Goal: Transaction & Acquisition: Purchase product/service

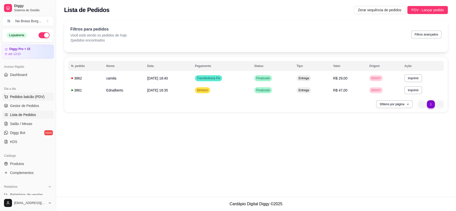
click at [36, 99] on span "Pedidos balcão (PDV)" at bounding box center [27, 96] width 35 height 5
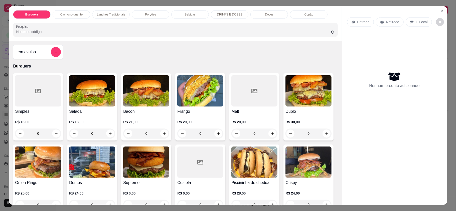
click at [215, 133] on div "0" at bounding box center [200, 134] width 46 height 10
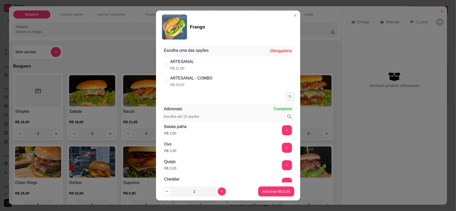
click at [207, 72] on div "ARTESANAL R$ 21,00" at bounding box center [228, 65] width 132 height 17
radio input "true"
click at [268, 192] on p "Adicionar R$ 21,00" at bounding box center [275, 191] width 30 height 5
type input "1"
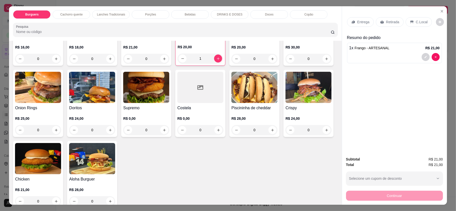
scroll to position [100, 0]
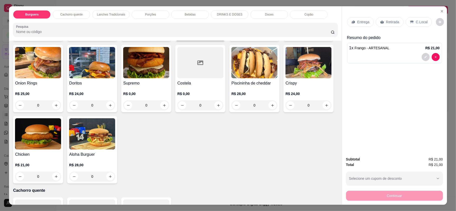
click at [115, 178] on div "0" at bounding box center [92, 177] width 46 height 10
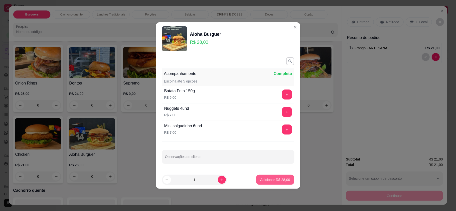
click at [269, 179] on p "Adicionar R$ 28,00" at bounding box center [275, 180] width 30 height 5
type input "1"
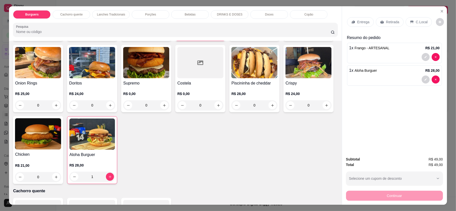
click at [180, 15] on div "Bebidas" at bounding box center [190, 14] width 38 height 9
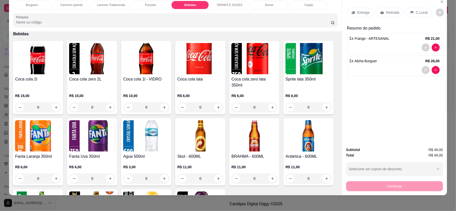
click at [157, 6] on div "Porções" at bounding box center [151, 5] width 38 height 9
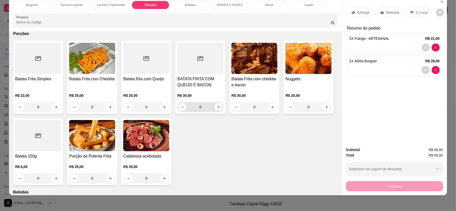
click at [218, 108] on button "increase-product-quantity" at bounding box center [218, 107] width 8 height 8
type input "1"
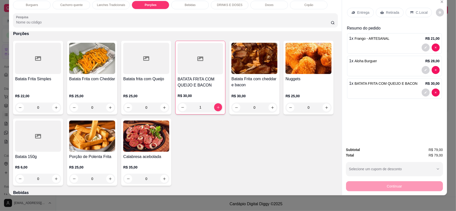
click at [197, 5] on div "Bebidas" at bounding box center [190, 5] width 38 height 9
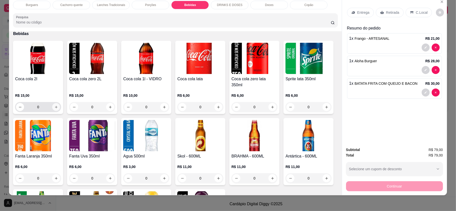
click at [55, 106] on icon "increase-product-quantity" at bounding box center [56, 107] width 3 height 3
type input "1"
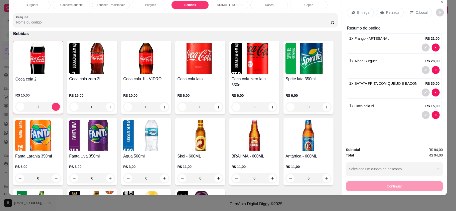
click at [367, 13] on p "Entrega" at bounding box center [363, 12] width 12 height 5
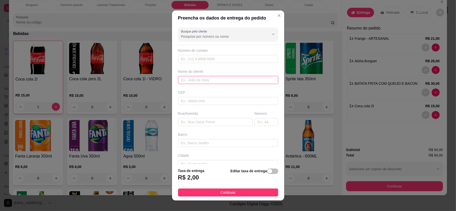
click at [208, 80] on input "text" at bounding box center [228, 80] width 100 height 8
type input "luana"
drag, startPoint x: 233, startPoint y: 192, endPoint x: 305, endPoint y: 207, distance: 73.2
click at [233, 192] on button "Continuar" at bounding box center [228, 193] width 100 height 8
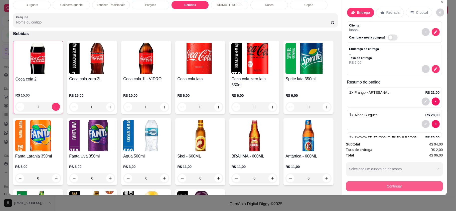
click at [395, 186] on button "Continuar" at bounding box center [394, 187] width 97 height 10
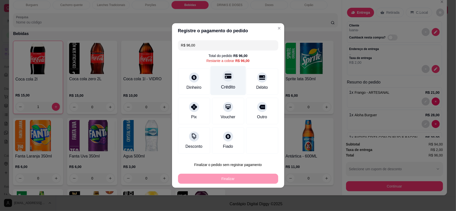
click at [225, 78] on icon at bounding box center [228, 76] width 7 height 5
type input "R$ 0,00"
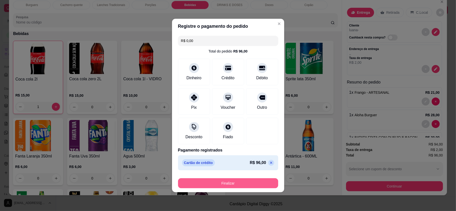
click at [256, 179] on button "Finalizar" at bounding box center [228, 184] width 100 height 10
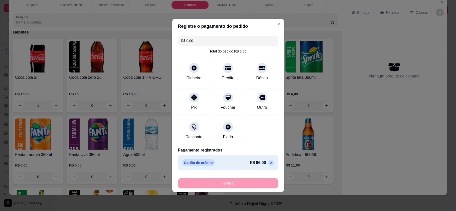
type input "0"
type input "-R$ 96,00"
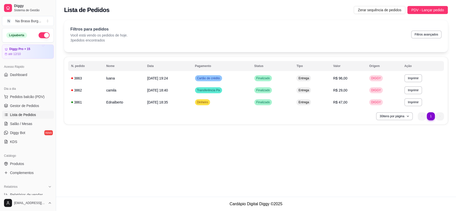
click at [259, 171] on div "**********" at bounding box center [256, 98] width 400 height 197
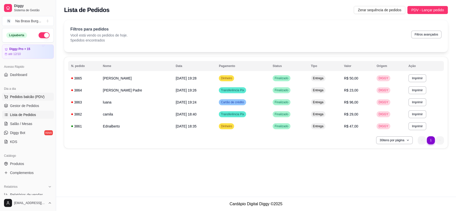
click at [34, 95] on span "Pedidos balcão (PDV)" at bounding box center [27, 96] width 35 height 5
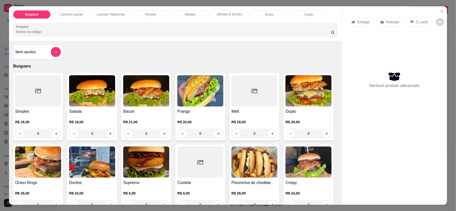
click at [151, 15] on p "Porções" at bounding box center [150, 15] width 11 height 4
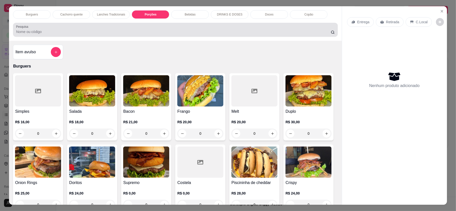
scroll to position [10, 0]
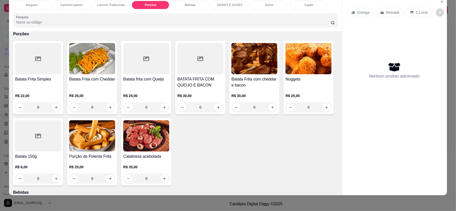
click at [267, 106] on div "0" at bounding box center [254, 107] width 46 height 10
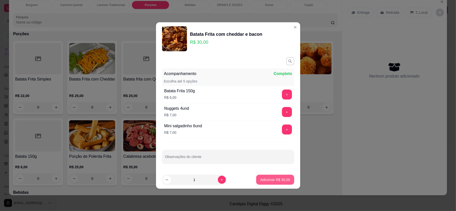
click at [266, 180] on p "Adicionar R$ 30,00" at bounding box center [275, 180] width 30 height 5
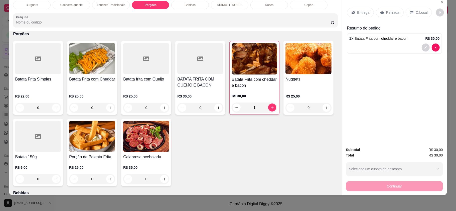
type input "1"
click at [367, 7] on div "Entrega Retirada C.Local" at bounding box center [394, 13] width 95 height 18
click at [365, 11] on p "Entrega" at bounding box center [363, 12] width 12 height 5
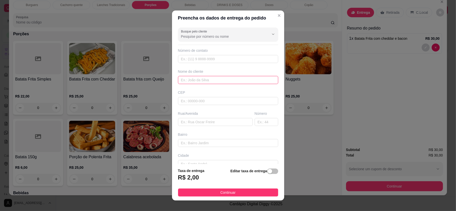
click at [222, 79] on input "text" at bounding box center [228, 80] width 100 height 8
type input "josiane"
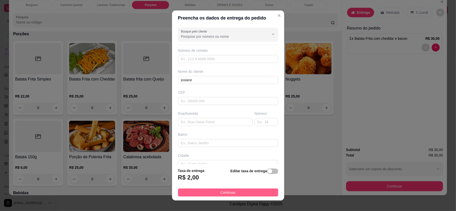
click at [254, 190] on button "Continuar" at bounding box center [228, 193] width 100 height 8
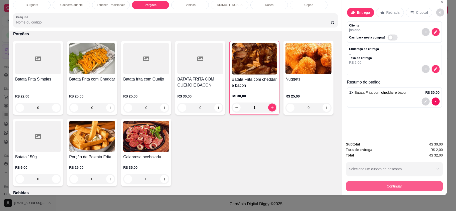
click at [420, 186] on button "Continuar" at bounding box center [394, 187] width 97 height 10
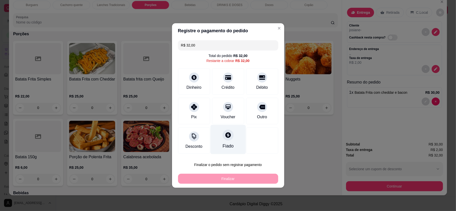
drag, startPoint x: 202, startPoint y: 108, endPoint x: 216, endPoint y: 125, distance: 22.5
click at [202, 108] on div "Pix" at bounding box center [194, 111] width 32 height 27
type input "R$ 0,00"
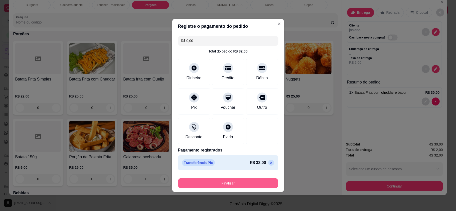
click at [239, 183] on button "Finalizar" at bounding box center [228, 184] width 100 height 10
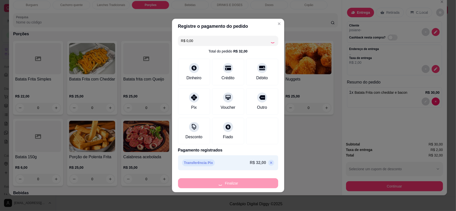
type input "0"
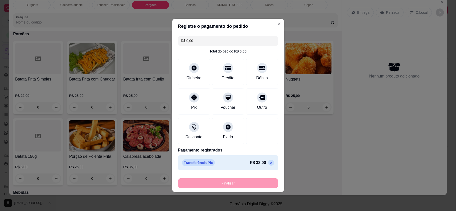
type input "-R$ 32,00"
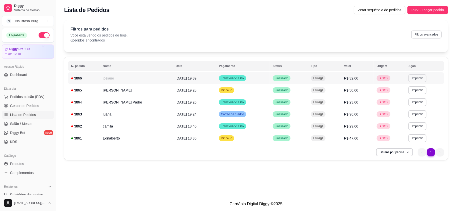
click at [419, 79] on button "Imprimir" at bounding box center [418, 78] width 18 height 8
click at [403, 96] on button "IMPRESSORA" at bounding box center [407, 96] width 36 height 8
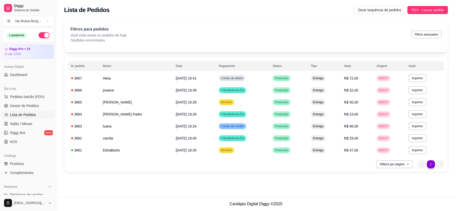
click at [35, 90] on div "Dia a dia" at bounding box center [28, 89] width 52 height 8
click at [35, 96] on span "Pedidos balcão (PDV)" at bounding box center [27, 96] width 35 height 5
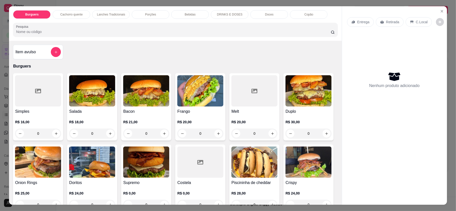
click at [52, 135] on div "0" at bounding box center [38, 134] width 46 height 10
click at [167, 58] on div "ARTESANAL R$ 16,00" at bounding box center [228, 65] width 132 height 17
radio input "true"
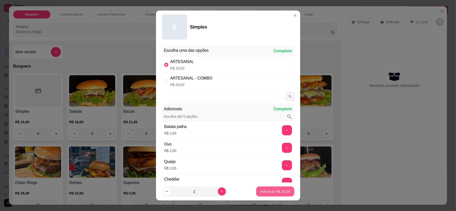
click at [261, 191] on p "Adicionar R$ 16,00" at bounding box center [275, 191] width 30 height 5
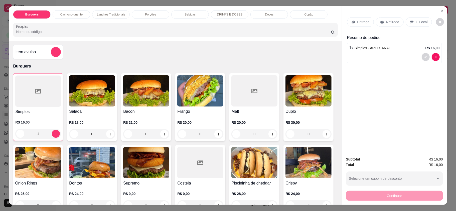
type input "1"
click at [106, 137] on div "0" at bounding box center [92, 134] width 46 height 10
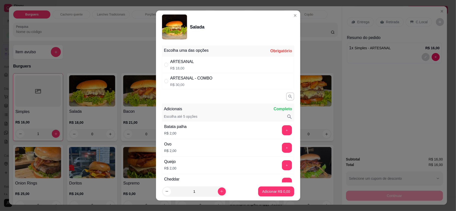
click at [182, 52] on div "Escolha uma das opções" at bounding box center [186, 51] width 45 height 6
click at [183, 60] on div "ARTESANAL" at bounding box center [182, 62] width 24 height 6
radio input "true"
click at [271, 188] on button "Adicionar R$ 18,00" at bounding box center [275, 192] width 38 height 10
type input "1"
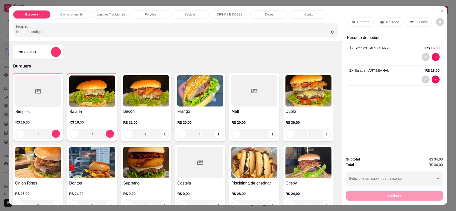
click at [106, 135] on div "1" at bounding box center [92, 134] width 46 height 10
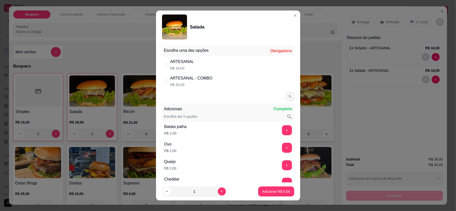
click at [196, 65] on div "ARTESANAL R$ 18,00" at bounding box center [228, 65] width 132 height 17
radio input "true"
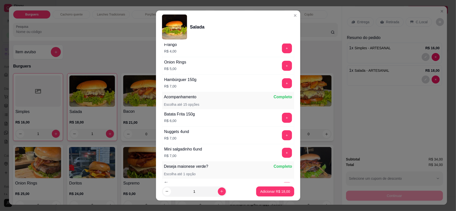
scroll to position [234, 0]
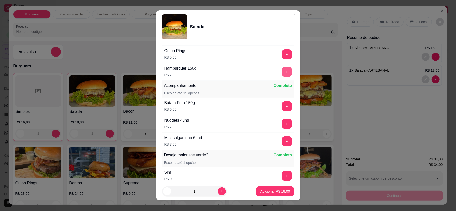
click at [282, 75] on button "+" at bounding box center [287, 72] width 10 height 10
click at [267, 192] on p "Adicionar R$ 25,00" at bounding box center [275, 191] width 30 height 5
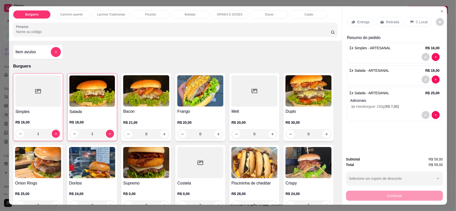
click at [362, 23] on p "Entrega" at bounding box center [363, 22] width 12 height 5
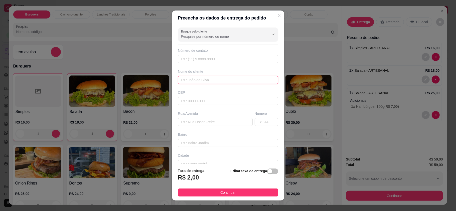
click at [241, 77] on input "text" at bounding box center [228, 80] width 100 height 8
type input "[PERSON_NAME]"
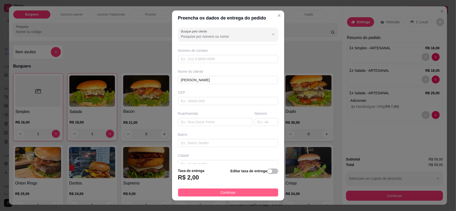
click at [256, 194] on button "Continuar" at bounding box center [228, 193] width 100 height 8
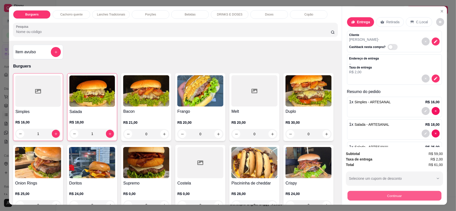
click at [397, 198] on button "Continuar" at bounding box center [394, 196] width 94 height 10
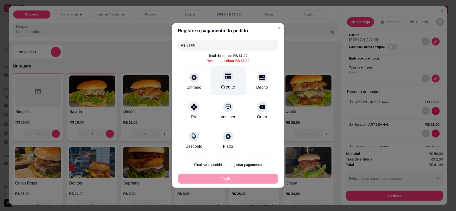
click at [226, 77] on icon at bounding box center [228, 76] width 7 height 7
type input "R$ 0,00"
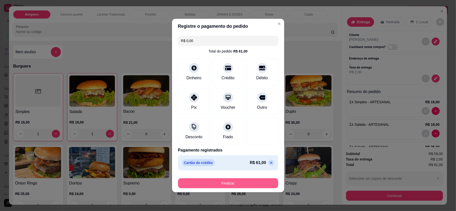
click at [245, 179] on button "Finalizar" at bounding box center [228, 184] width 100 height 10
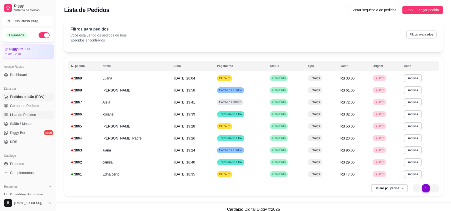
click at [35, 99] on span "Pedidos balcão (PDV)" at bounding box center [27, 96] width 35 height 5
click at [30, 119] on link "Lista de Pedidos" at bounding box center [28, 115] width 52 height 8
click at [33, 124] on link "Salão / Mesas" at bounding box center [28, 124] width 52 height 8
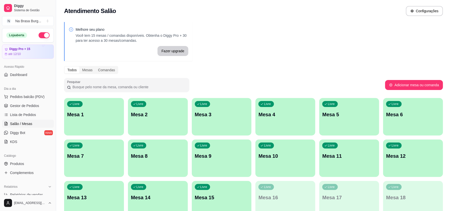
click at [105, 129] on div "Livre Mesa 1" at bounding box center [94, 114] width 60 height 32
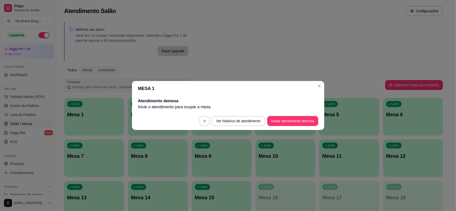
click at [292, 120] on button "Iniciar atendimento de mesa" at bounding box center [292, 121] width 51 height 10
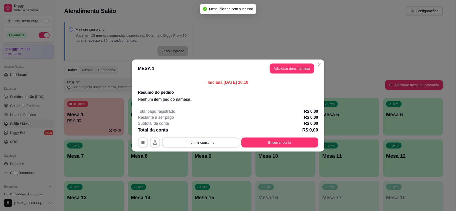
click at [280, 72] on button "Adicionar itens na mesa" at bounding box center [292, 69] width 45 height 10
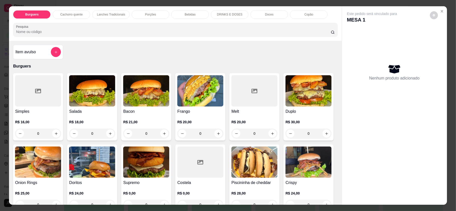
click at [117, 14] on p "Lanches Tradicionais" at bounding box center [111, 15] width 28 height 4
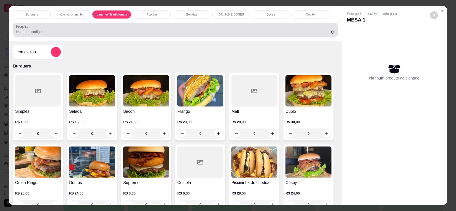
scroll to position [10, 0]
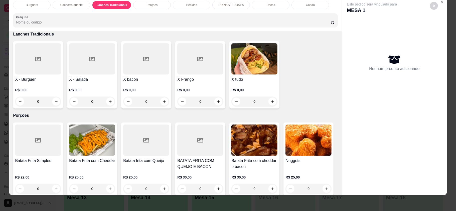
click at [104, 98] on div "0" at bounding box center [92, 102] width 46 height 10
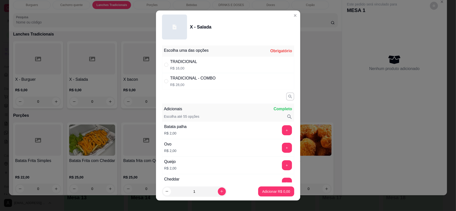
click at [193, 65] on div "TRADICIONAL R$ 16,00" at bounding box center [183, 65] width 27 height 12
radio input "true"
click at [220, 191] on button "increase-product-quantity" at bounding box center [222, 192] width 8 height 8
type input "2"
click at [265, 188] on button "Adicionar R$ 32,00" at bounding box center [275, 192] width 38 height 10
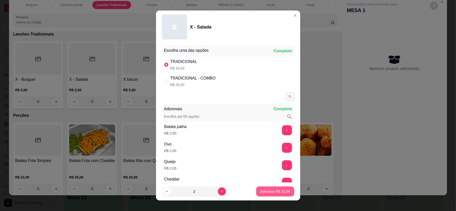
type input "2"
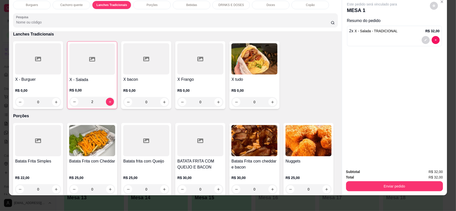
click at [163, 2] on div "Porções" at bounding box center [152, 5] width 38 height 9
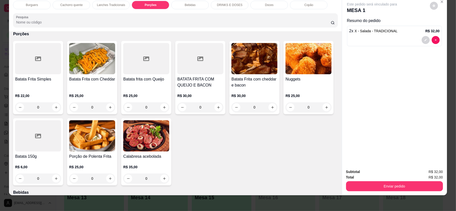
click at [185, 1] on div "Bebidas" at bounding box center [190, 5] width 38 height 9
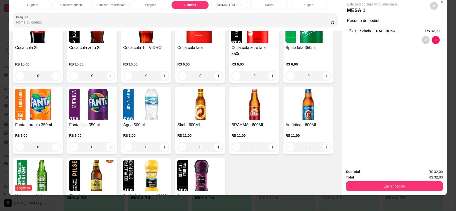
scroll to position [642, 0]
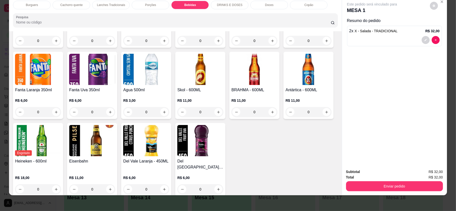
click at [284, 119] on div "Antártica - 600ML R$ 11,00 0" at bounding box center [309, 85] width 50 height 67
click at [325, 114] on icon "increase-product-quantity" at bounding box center [327, 112] width 4 height 4
type input "1"
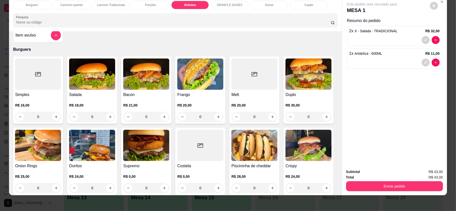
scroll to position [0, 0]
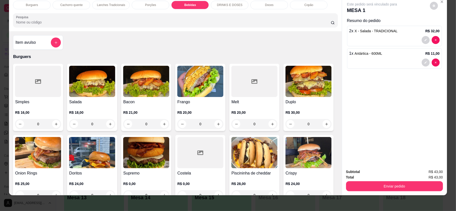
click at [54, 43] on icon "add-separate-item" at bounding box center [56, 43] width 4 height 4
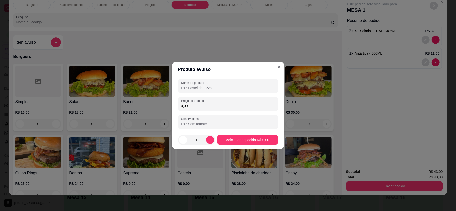
click at [183, 86] on input "Nome do produto" at bounding box center [228, 88] width 94 height 5
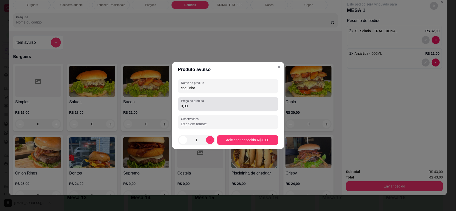
type input "coquinha"
click at [229, 108] on input "0,00" at bounding box center [228, 106] width 94 height 5
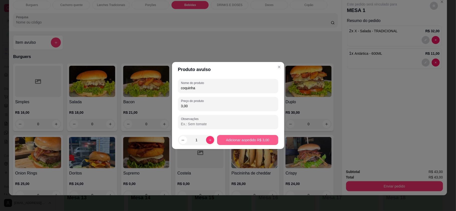
type input "3,00"
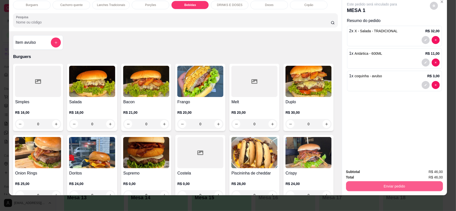
click at [399, 187] on button "Enviar pedido" at bounding box center [394, 187] width 97 height 10
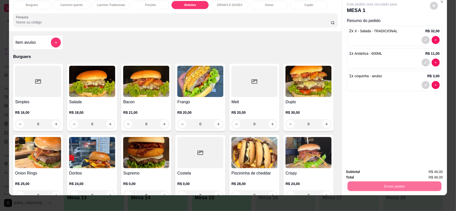
click at [425, 172] on button "Enviar pedido" at bounding box center [429, 174] width 28 height 10
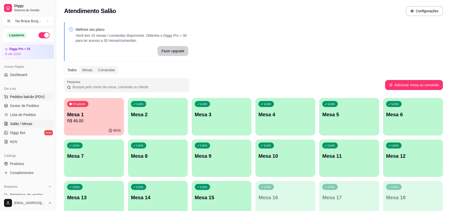
click at [22, 96] on span "Pedidos balcão (PDV)" at bounding box center [27, 96] width 35 height 5
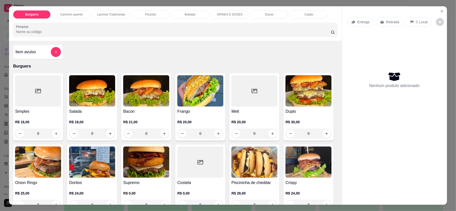
click at [176, 48] on div "Item avulso Burguers Simples R$ 16,00 0 Salada R$ 18,00 0 Bacon R$ 21,00 0 Fran…" at bounding box center [175, 123] width 333 height 164
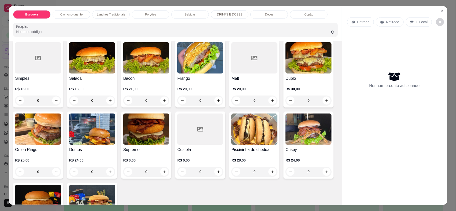
scroll to position [33, 0]
click at [218, 100] on div "0" at bounding box center [200, 100] width 46 height 10
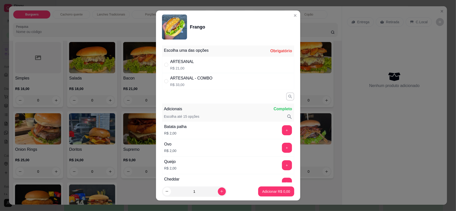
click at [217, 66] on div "ARTESANAL R$ 21,00" at bounding box center [228, 65] width 132 height 17
radio input "true"
click at [218, 189] on button "increase-product-quantity" at bounding box center [222, 192] width 8 height 8
click at [220, 191] on icon "increase-product-quantity" at bounding box center [222, 192] width 4 height 4
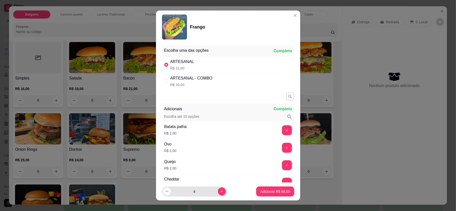
click at [166, 190] on icon "decrease-product-quantity" at bounding box center [167, 192] width 4 height 4
click at [165, 190] on icon "decrease-product-quantity" at bounding box center [167, 192] width 4 height 4
type input "2"
click at [281, 190] on p "Adicionar R$ 42,00" at bounding box center [275, 191] width 30 height 5
type input "2"
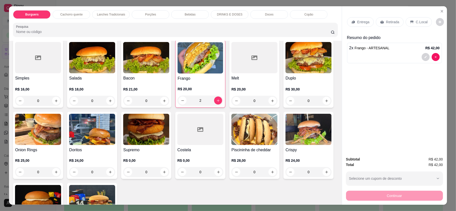
click at [217, 103] on div "2" at bounding box center [201, 101] width 46 height 10
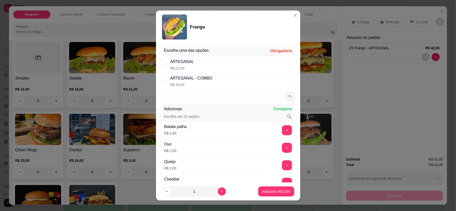
click at [202, 68] on div "ARTESANAL R$ 21,00" at bounding box center [228, 65] width 132 height 17
radio input "true"
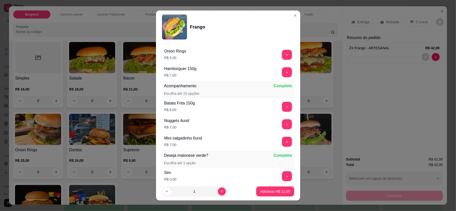
scroll to position [234, 0]
click at [282, 73] on button "+" at bounding box center [287, 72] width 10 height 10
click at [260, 75] on button "-" at bounding box center [265, 72] width 10 height 10
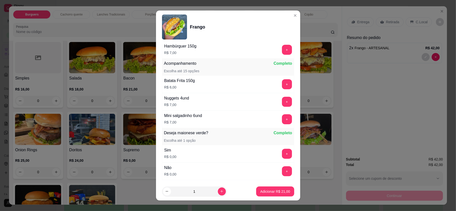
scroll to position [267, 0]
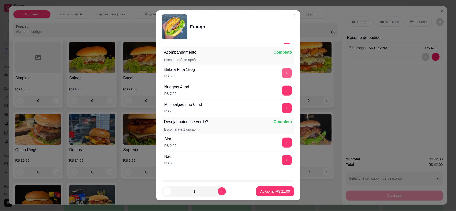
click at [282, 73] on button "+" at bounding box center [287, 73] width 10 height 10
click at [218, 194] on button "increase-product-quantity" at bounding box center [222, 192] width 8 height 8
type input "2"
click at [264, 193] on p "Adicionar R$ 54,00" at bounding box center [275, 191] width 29 height 5
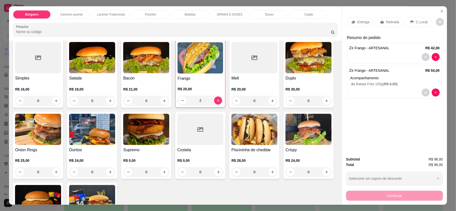
click at [357, 24] on p "Entrega" at bounding box center [363, 22] width 12 height 5
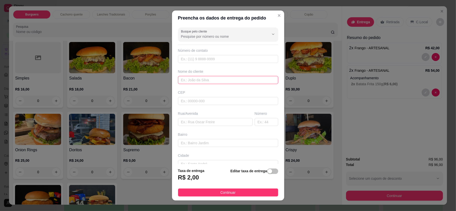
click at [220, 83] on input "text" at bounding box center [228, 80] width 100 height 8
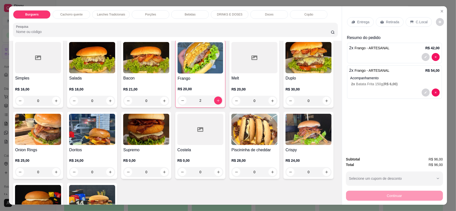
click at [390, 18] on div "Retirada" at bounding box center [390, 22] width 28 height 10
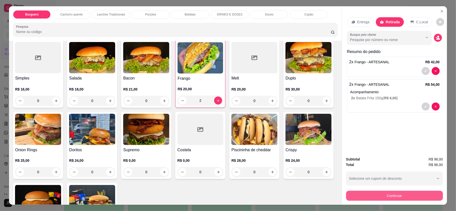
click at [380, 196] on button "Continuar" at bounding box center [394, 196] width 97 height 10
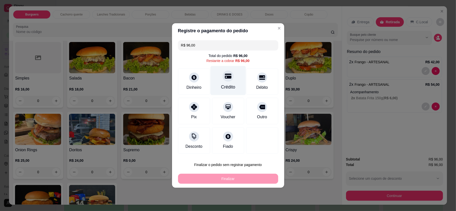
click at [240, 83] on div "Crédito" at bounding box center [227, 80] width 35 height 29
type input "R$ 0,00"
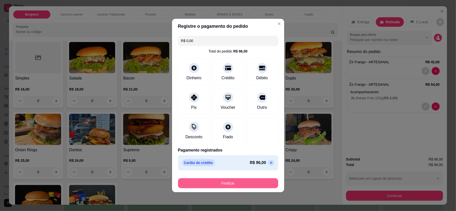
click at [248, 180] on button "Finalizar" at bounding box center [228, 184] width 100 height 10
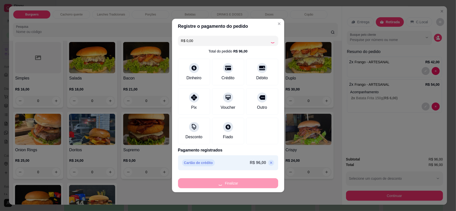
type input "0"
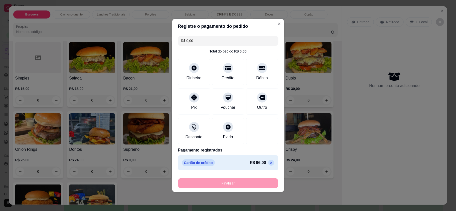
type input "-R$ 96,00"
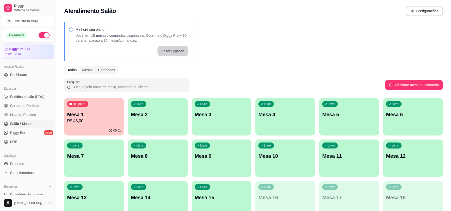
click at [240, 163] on div "Livre Mesa 9" at bounding box center [222, 156] width 60 height 32
click at [35, 100] on button "Pedidos balcão (PDV)" at bounding box center [28, 97] width 52 height 8
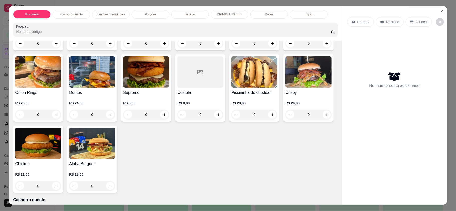
scroll to position [100, 0]
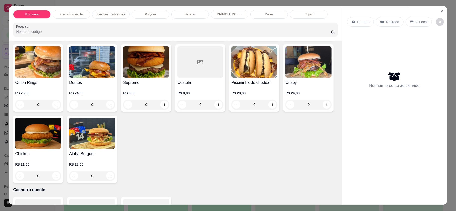
click at [61, 171] on div "R$ 21,00 0" at bounding box center [38, 171] width 46 height 19
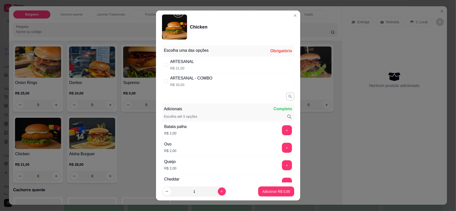
click at [216, 65] on div "ARTESANAL R$ 21,00" at bounding box center [228, 65] width 132 height 17
radio input "true"
click at [260, 190] on p "Adicionar R$ 21,00" at bounding box center [275, 191] width 30 height 5
type input "1"
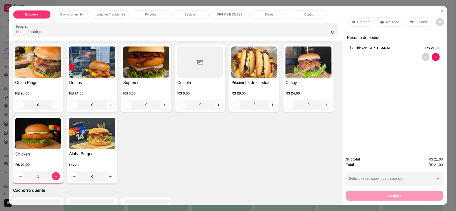
click at [362, 24] on p "Entrega" at bounding box center [363, 22] width 12 height 5
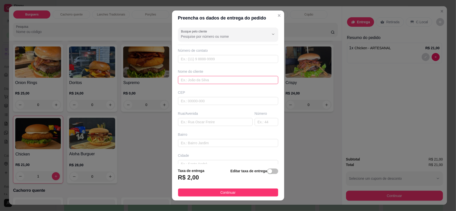
click at [221, 81] on input "text" at bounding box center [228, 80] width 100 height 8
type input "larissa"
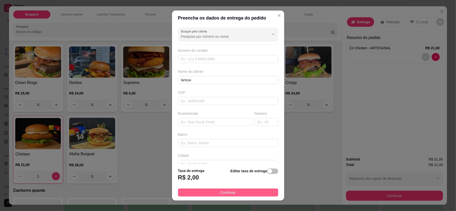
click at [231, 197] on button "Continuar" at bounding box center [228, 193] width 100 height 8
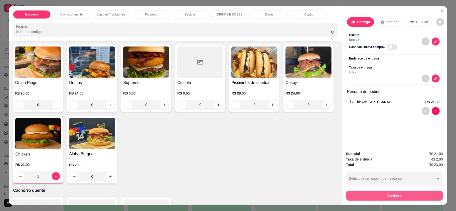
click at [391, 194] on button "Continuar" at bounding box center [394, 196] width 97 height 10
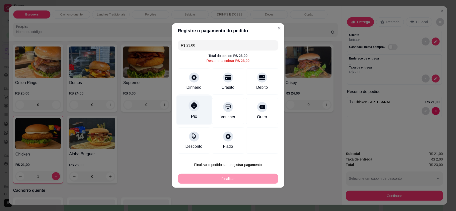
click at [197, 111] on div "Pix" at bounding box center [193, 110] width 35 height 29
type input "R$ 0,00"
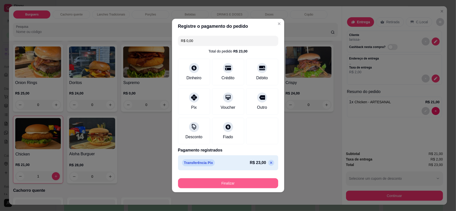
click at [243, 184] on button "Finalizar" at bounding box center [228, 184] width 100 height 10
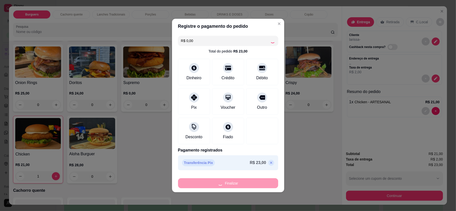
type input "0"
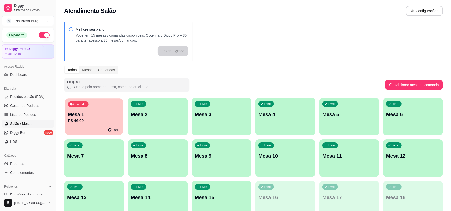
click at [90, 108] on div "Ocupada Mesa 1 R$ 46,00" at bounding box center [94, 112] width 58 height 27
click at [35, 95] on span "Pedidos balcão (PDV)" at bounding box center [27, 96] width 35 height 5
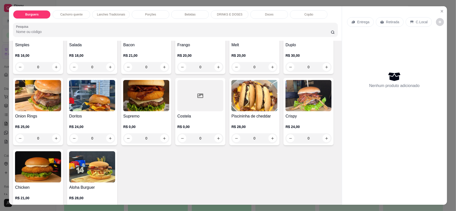
scroll to position [100, 0]
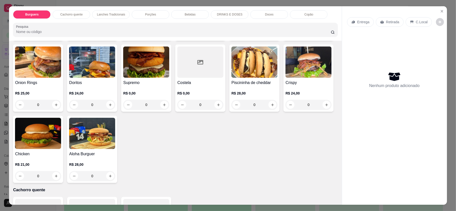
click at [286, 78] on img at bounding box center [309, 62] width 46 height 31
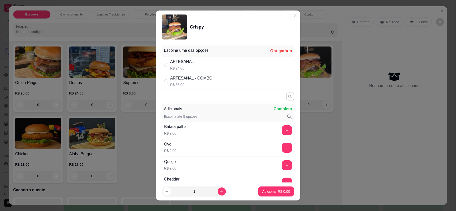
click at [223, 62] on div "ARTESANAL R$ 24,00" at bounding box center [228, 65] width 132 height 17
radio input "true"
click at [261, 190] on p "Adicionar R$ 24,00" at bounding box center [275, 191] width 30 height 5
type input "1"
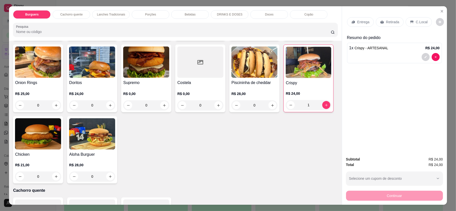
click at [192, 12] on div "Bebidas" at bounding box center [190, 14] width 38 height 9
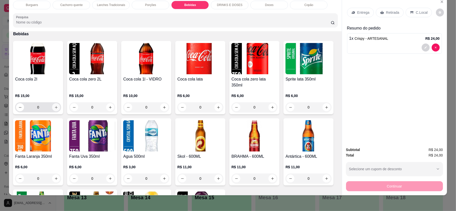
click at [56, 103] on button "increase-product-quantity" at bounding box center [56, 107] width 8 height 8
type input "1"
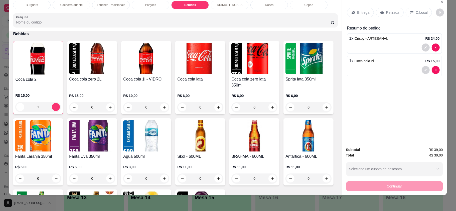
click at [358, 12] on p "Entrega" at bounding box center [363, 12] width 12 height 5
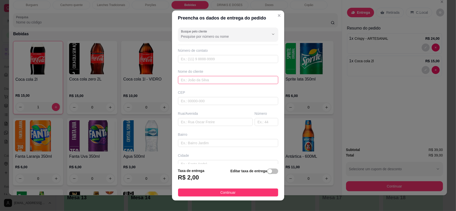
click at [221, 84] on input "text" at bounding box center [228, 80] width 100 height 8
click at [220, 82] on input "text" at bounding box center [228, 80] width 100 height 8
type input "[PERSON_NAME]"
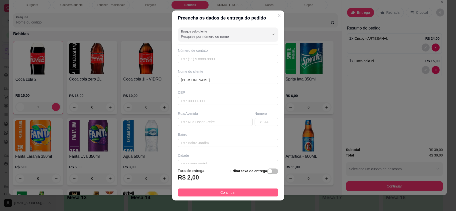
click at [228, 195] on span "Continuar" at bounding box center [227, 193] width 15 height 6
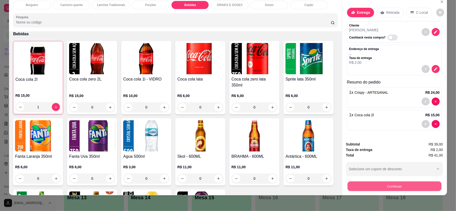
click at [406, 184] on button "Continuar" at bounding box center [394, 187] width 94 height 10
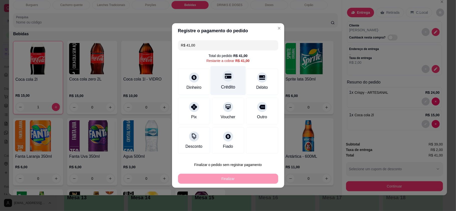
click at [226, 79] on div at bounding box center [228, 76] width 11 height 11
type input "R$ 0,00"
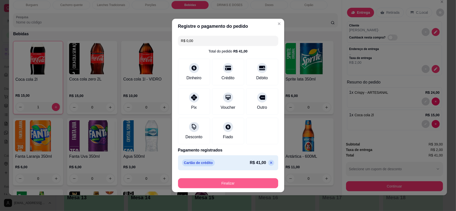
click at [248, 181] on button "Finalizar" at bounding box center [228, 184] width 100 height 10
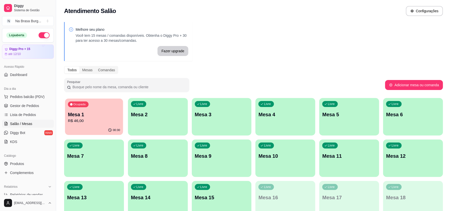
click at [96, 119] on p "R$ 46,00" at bounding box center [94, 121] width 52 height 6
click at [84, 112] on p "Mesa 1" at bounding box center [94, 114] width 52 height 7
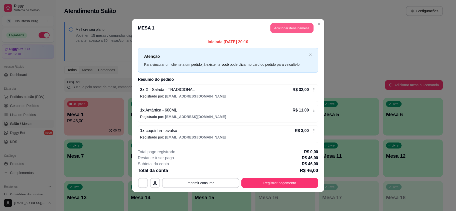
click at [300, 28] on button "Adicionar itens na mesa" at bounding box center [292, 28] width 43 height 10
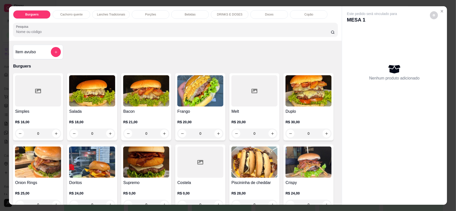
click at [165, 12] on div "Porções" at bounding box center [151, 14] width 38 height 9
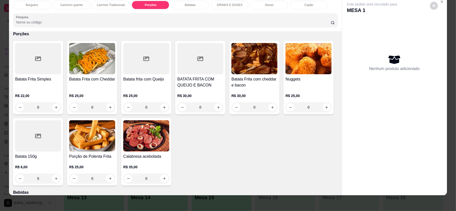
click at [181, 12] on div "Burguers Cachorro quente Lanches Tradicionais Porções Bebidas DRINKS E DOSES Do…" at bounding box center [175, 14] width 333 height 35
click at [192, 8] on div "Bebidas" at bounding box center [190, 5] width 38 height 9
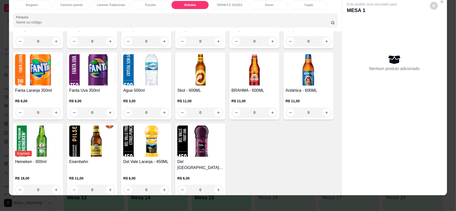
scroll to position [641, 0]
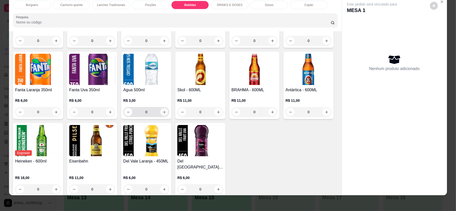
click at [168, 108] on button "increase-product-quantity" at bounding box center [164, 112] width 8 height 8
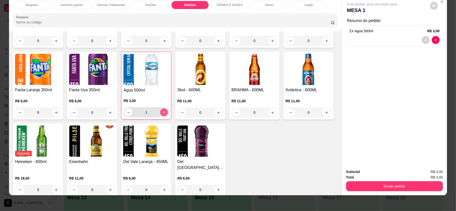
click at [166, 111] on icon "increase-product-quantity" at bounding box center [164, 113] width 4 height 4
click at [131, 111] on icon "decrease-product-quantity" at bounding box center [129, 113] width 4 height 4
type input "1"
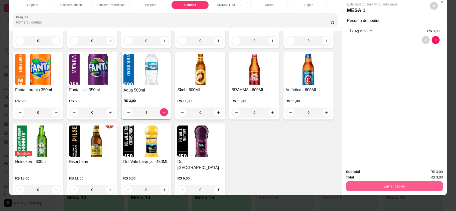
click at [394, 187] on button "Enviar pedido" at bounding box center [394, 187] width 97 height 10
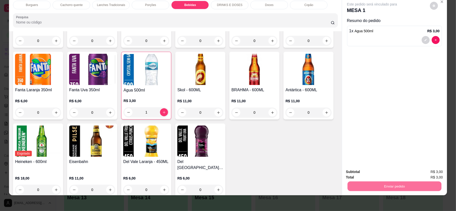
click at [425, 175] on button "Enviar pedido" at bounding box center [429, 174] width 28 height 10
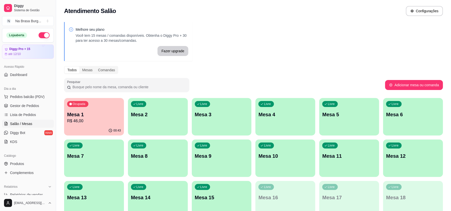
click at [86, 113] on p "Mesa 1" at bounding box center [94, 114] width 54 height 7
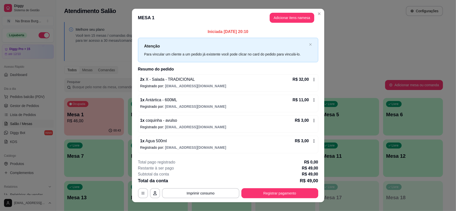
scroll to position [8, 0]
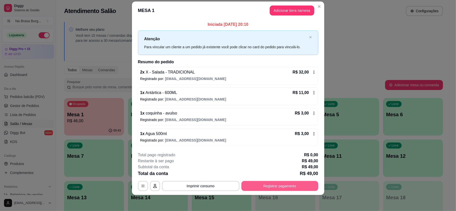
click at [291, 189] on button "Registrar pagamento" at bounding box center [279, 186] width 77 height 10
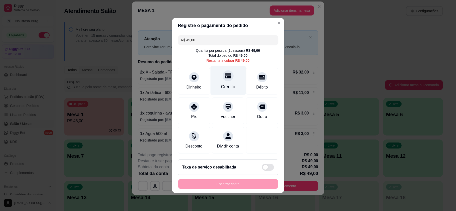
click at [220, 78] on div "Crédito" at bounding box center [227, 80] width 35 height 29
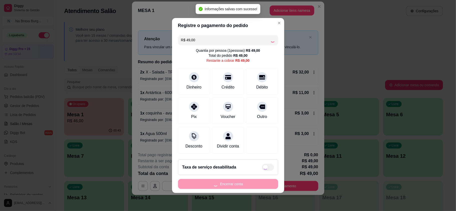
type input "R$ 0,00"
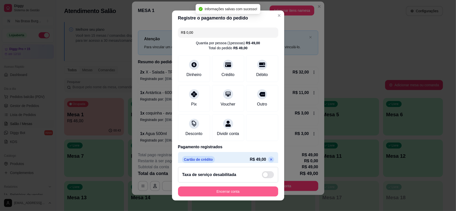
click at [224, 193] on button "Encerrar conta" at bounding box center [228, 192] width 100 height 10
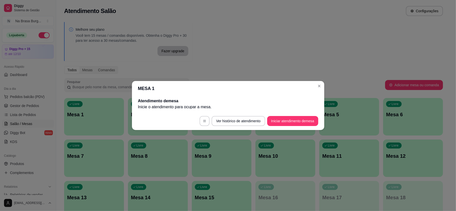
scroll to position [0, 0]
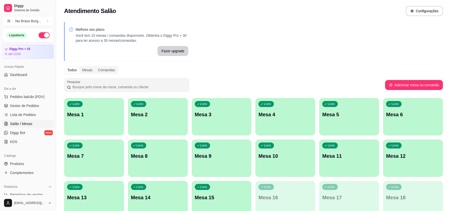
click at [221, 44] on div "Melhore seu plano Você tem 15 mesas / comandas disponíveis. Obtenha o Diggy Pro…" at bounding box center [253, 122] width 395 height 206
click at [35, 95] on span "Pedidos balcão (PDV)" at bounding box center [27, 96] width 35 height 5
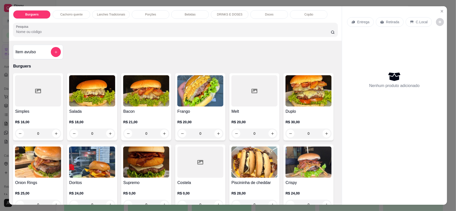
click at [109, 14] on p "Lanches Tradicionais" at bounding box center [111, 15] width 28 height 4
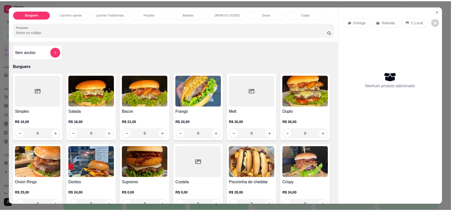
scroll to position [10, 0]
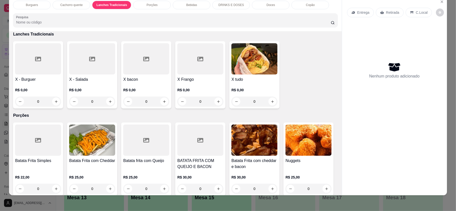
click at [45, 88] on p "R$ 0,00" at bounding box center [38, 90] width 46 height 5
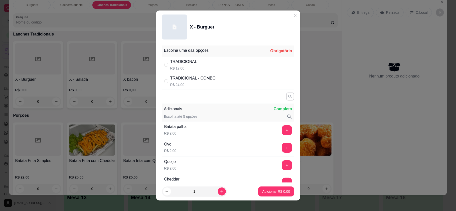
click at [185, 68] on p "R$ 12,00" at bounding box center [183, 68] width 27 height 5
radio input "true"
click at [275, 193] on p "Adicionar R$ 12,00" at bounding box center [275, 191] width 30 height 5
type input "1"
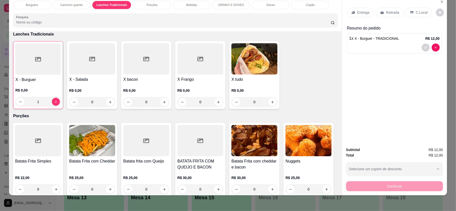
click at [350, 16] on div "Entrega" at bounding box center [360, 13] width 27 height 10
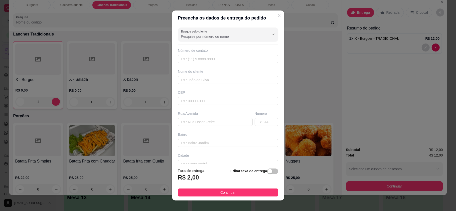
click at [229, 74] on div "Nome do cliente" at bounding box center [228, 71] width 100 height 5
click at [231, 81] on input "text" at bounding box center [228, 80] width 100 height 8
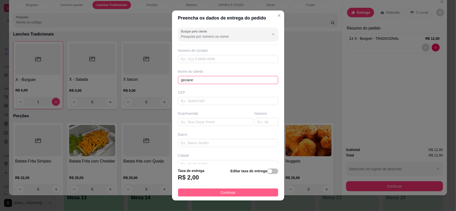
type input "geciane"
click at [257, 194] on button "Continuar" at bounding box center [228, 193] width 100 height 8
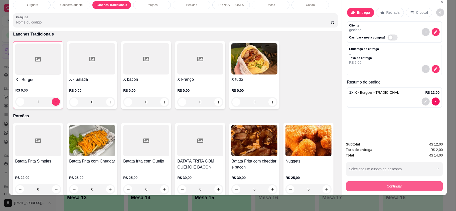
click at [386, 189] on button "Continuar" at bounding box center [394, 187] width 97 height 10
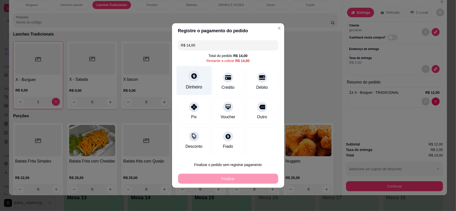
click at [190, 83] on div "Dinheiro" at bounding box center [193, 80] width 35 height 29
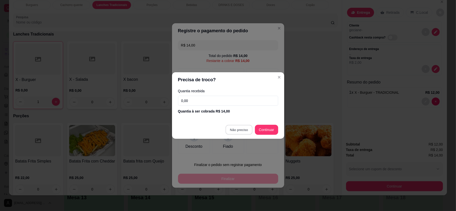
type input "R$ 0,00"
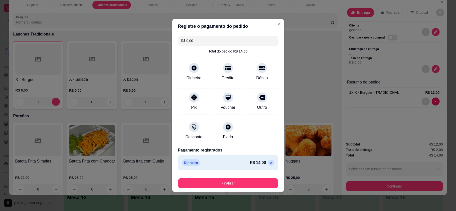
click at [217, 189] on footer "Finalizar" at bounding box center [228, 183] width 112 height 20
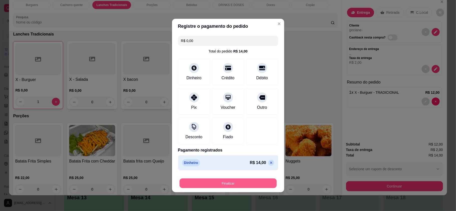
click at [215, 184] on button "Finalizar" at bounding box center [228, 184] width 97 height 10
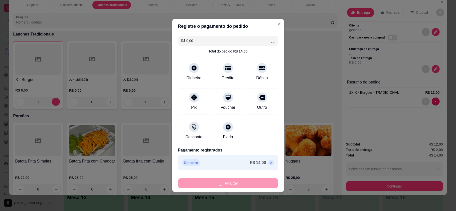
type input "0"
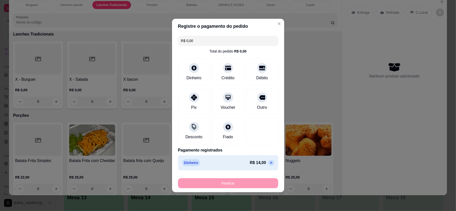
type input "-R$ 14,00"
